Goal: Check status: Check status

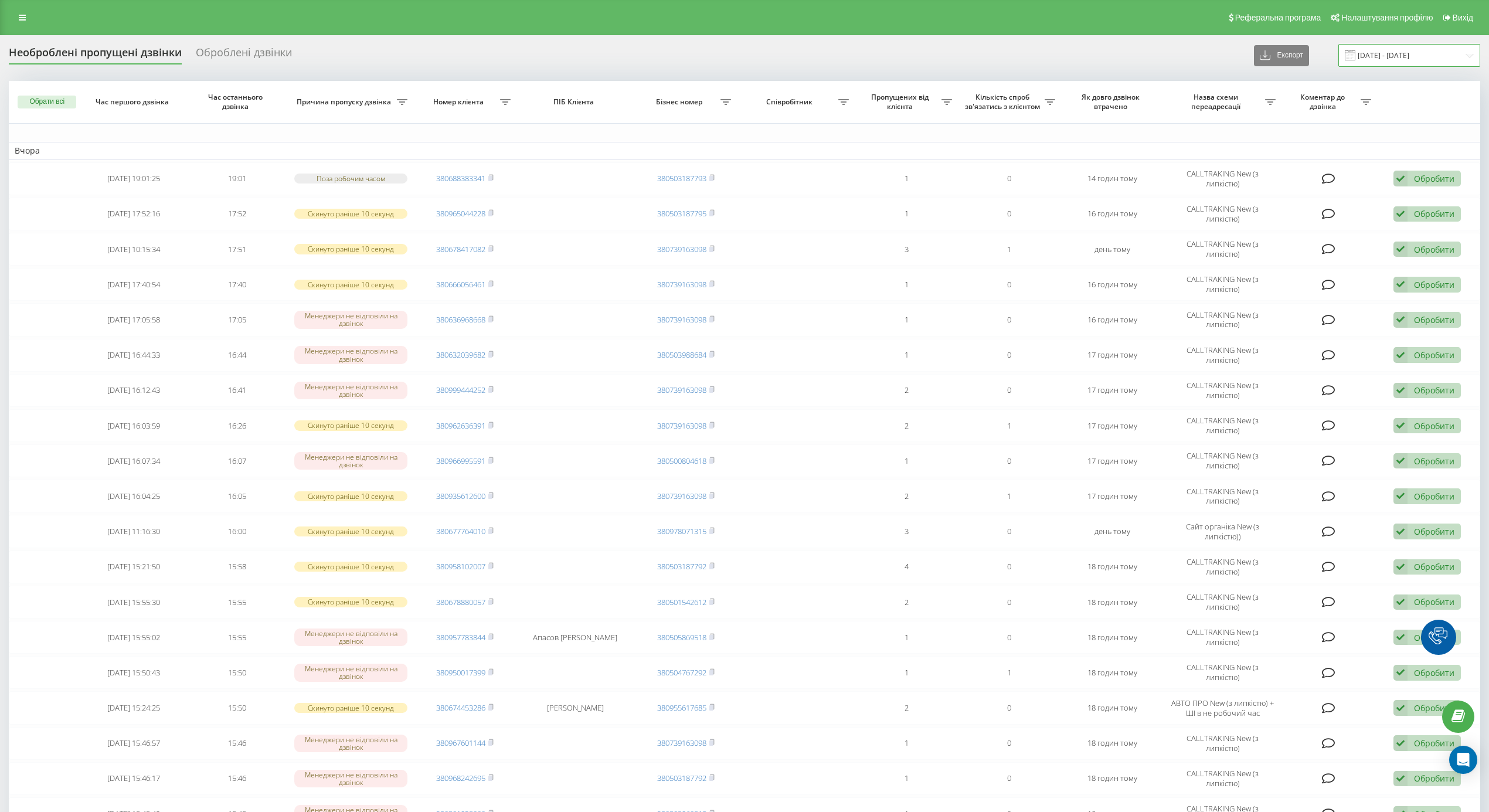
click at [1399, 58] on input "[DATE] - [DATE]" at bounding box center [1410, 56] width 142 height 23
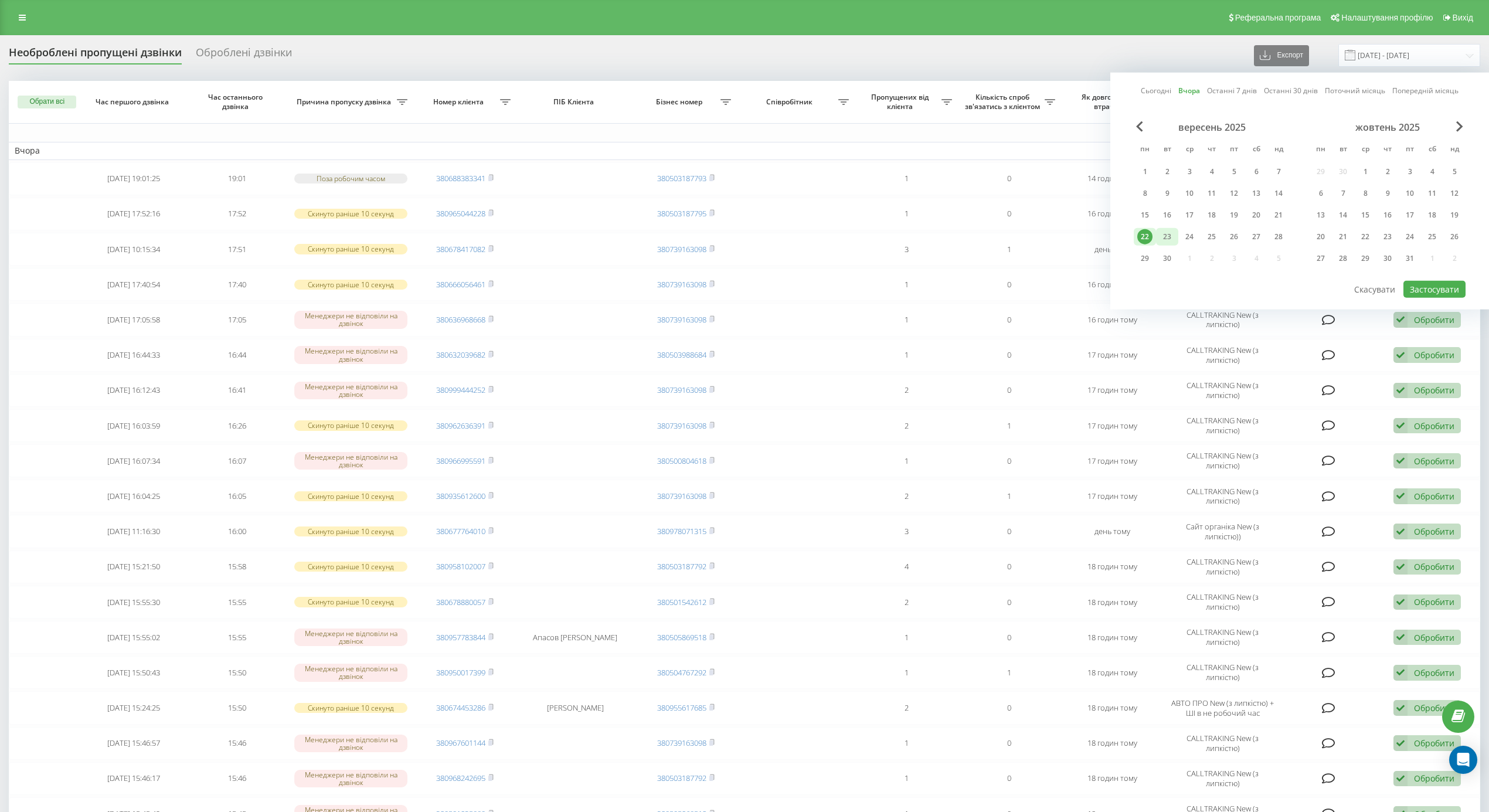
click at [1168, 233] on div "23" at bounding box center [1168, 237] width 15 height 15
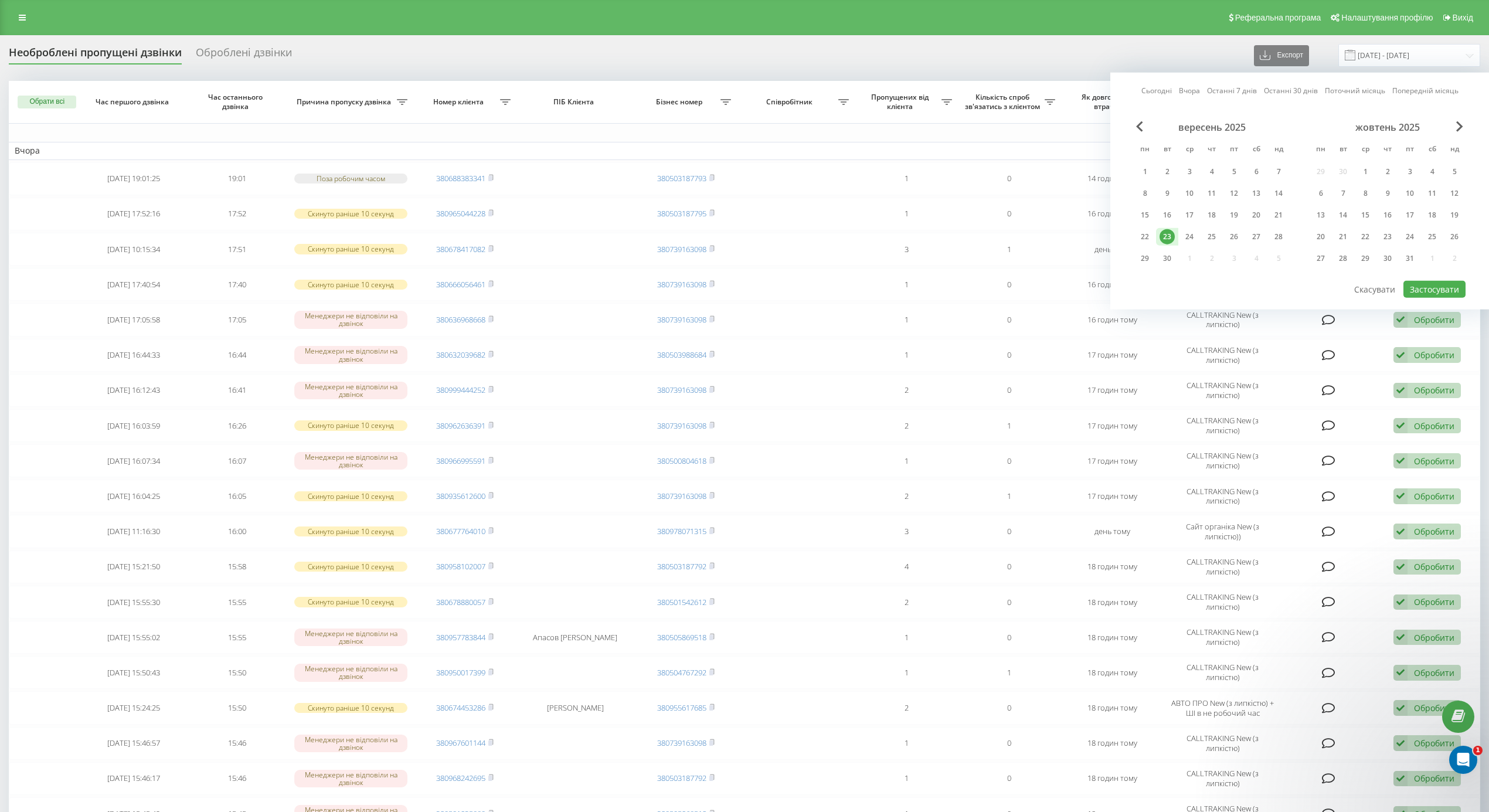
click at [1162, 229] on div "23" at bounding box center [1168, 237] width 15 height 15
click at [1431, 298] on div "Сьогодні Вчора Останні 7 днів Останні 30 днів Поточний місяць Попередній місяць…" at bounding box center [1299, 191] width 378 height 237
click at [1427, 282] on button "Застосувати" at bounding box center [1435, 289] width 62 height 17
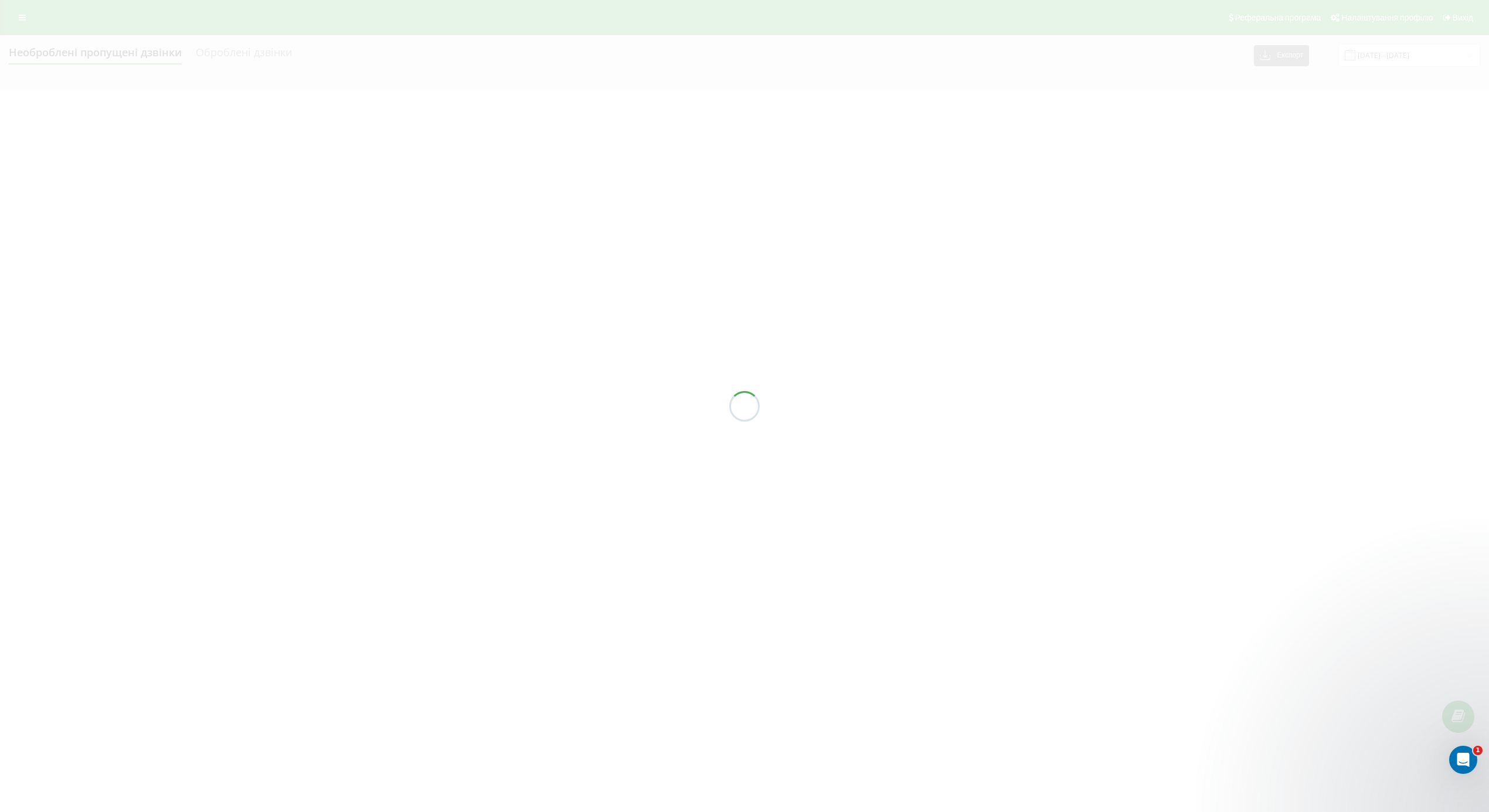
type input "[DATE] - [DATE]"
